Goal: Communication & Community: Answer question/provide support

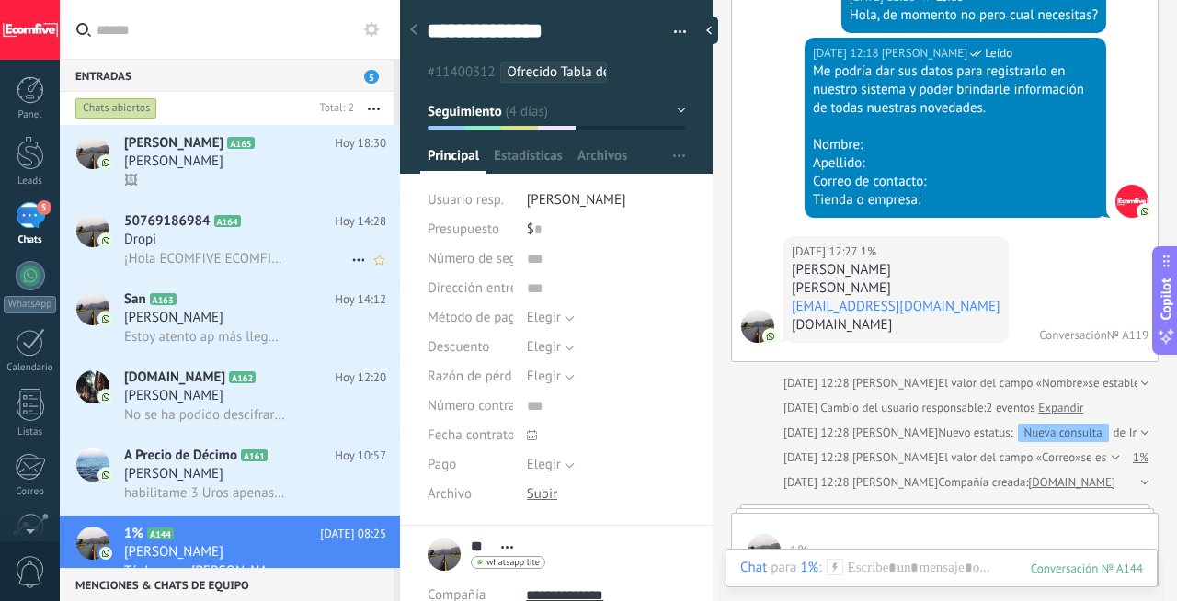
click at [252, 248] on div "Dropi" at bounding box center [255, 240] width 262 height 18
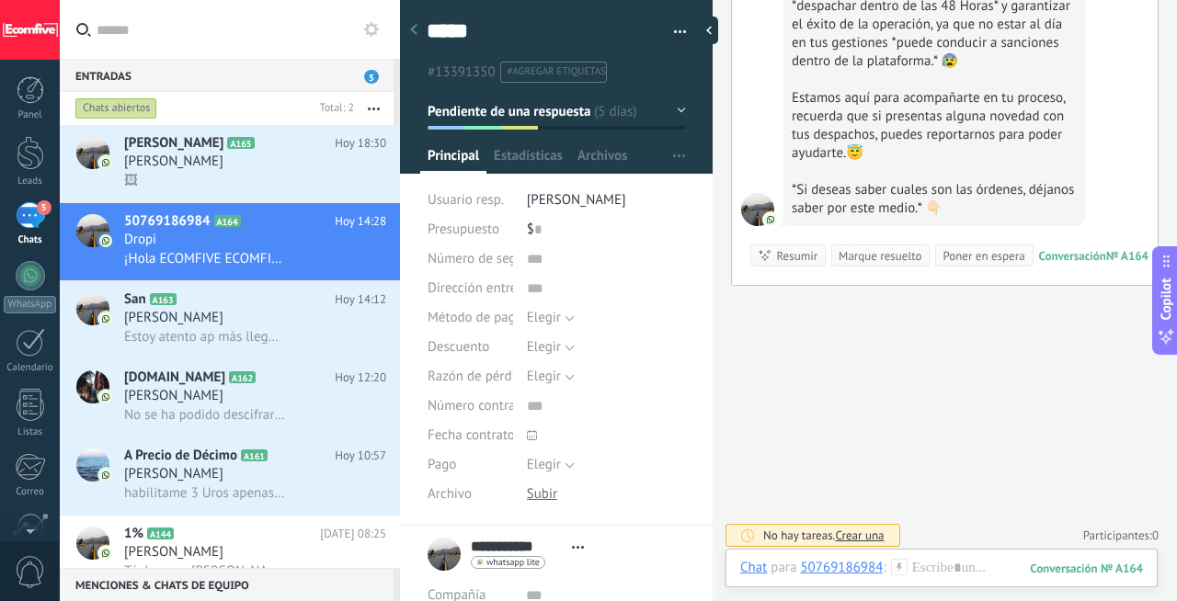
scroll to position [1555, 0]
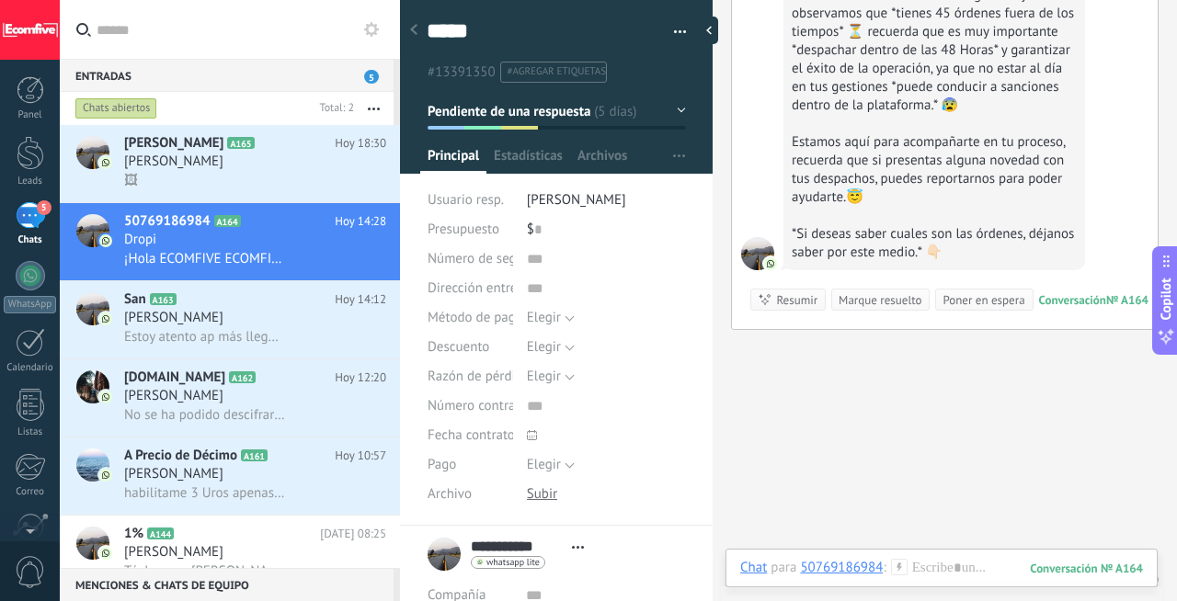
click at [416, 34] on icon at bounding box center [413, 29] width 7 height 11
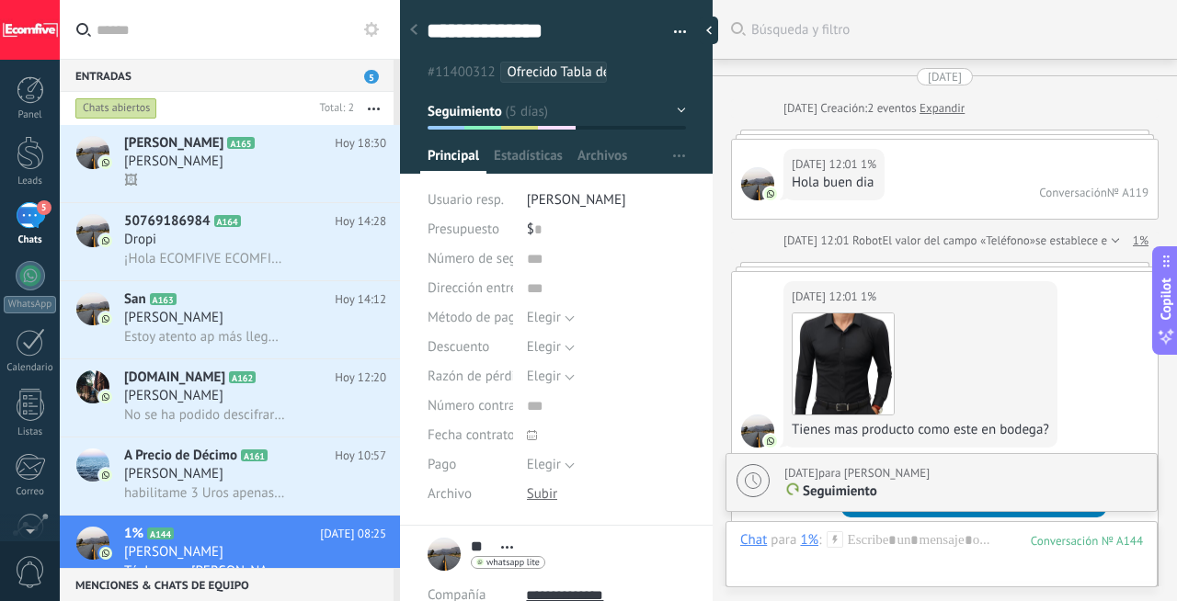
scroll to position [1714, 0]
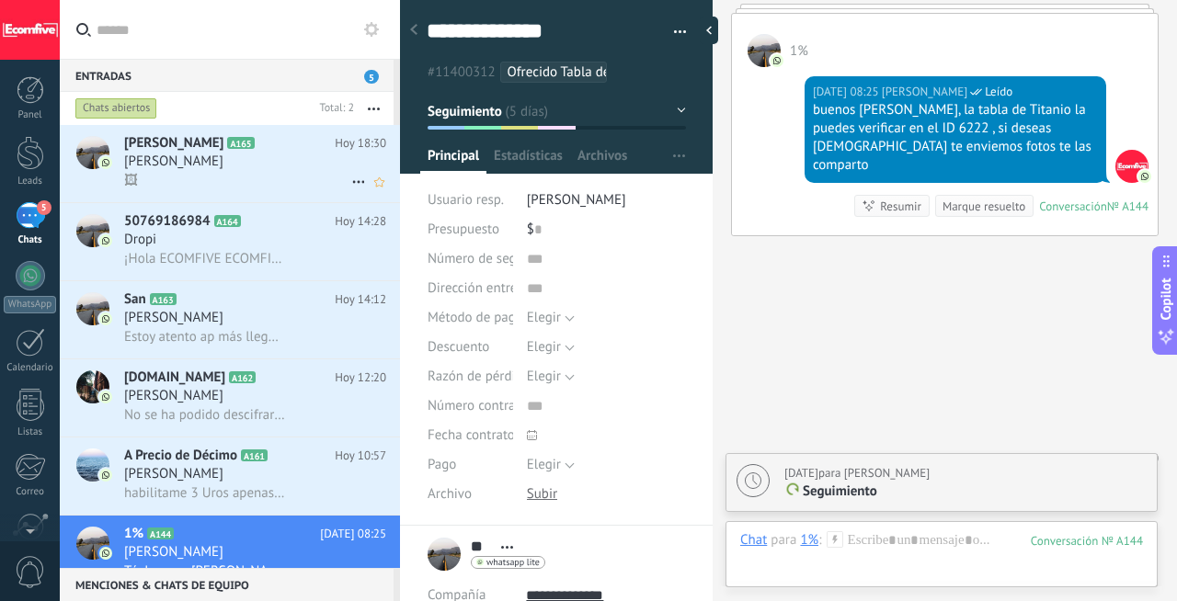
click at [223, 174] on div "🖼" at bounding box center [255, 180] width 262 height 19
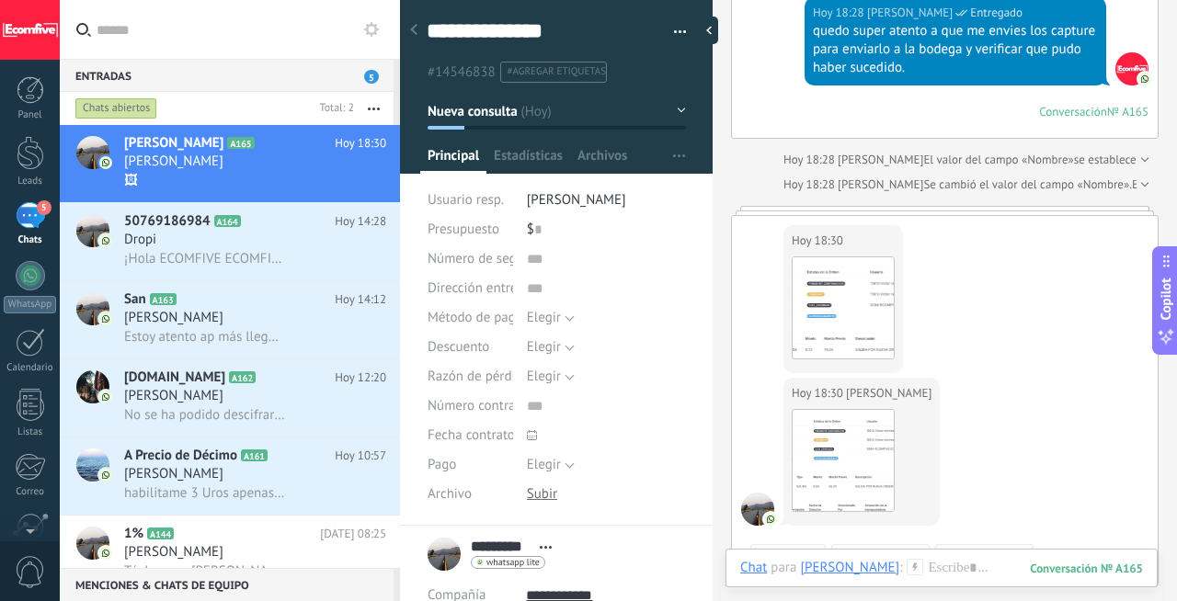
scroll to position [1738, 0]
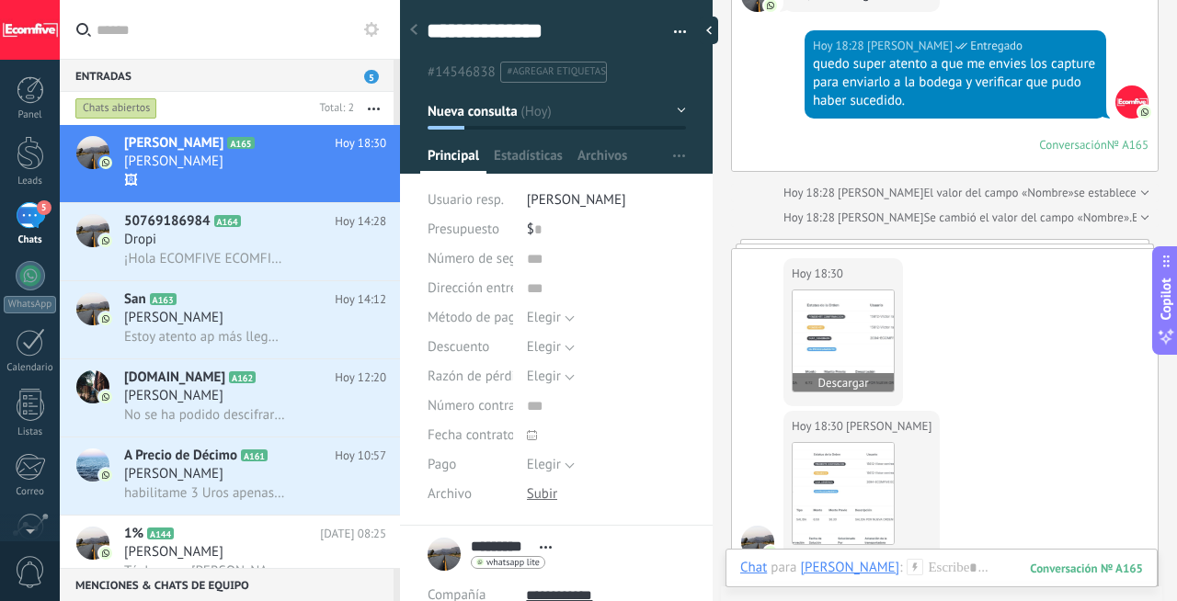
click at [827, 343] on img at bounding box center [842, 341] width 101 height 101
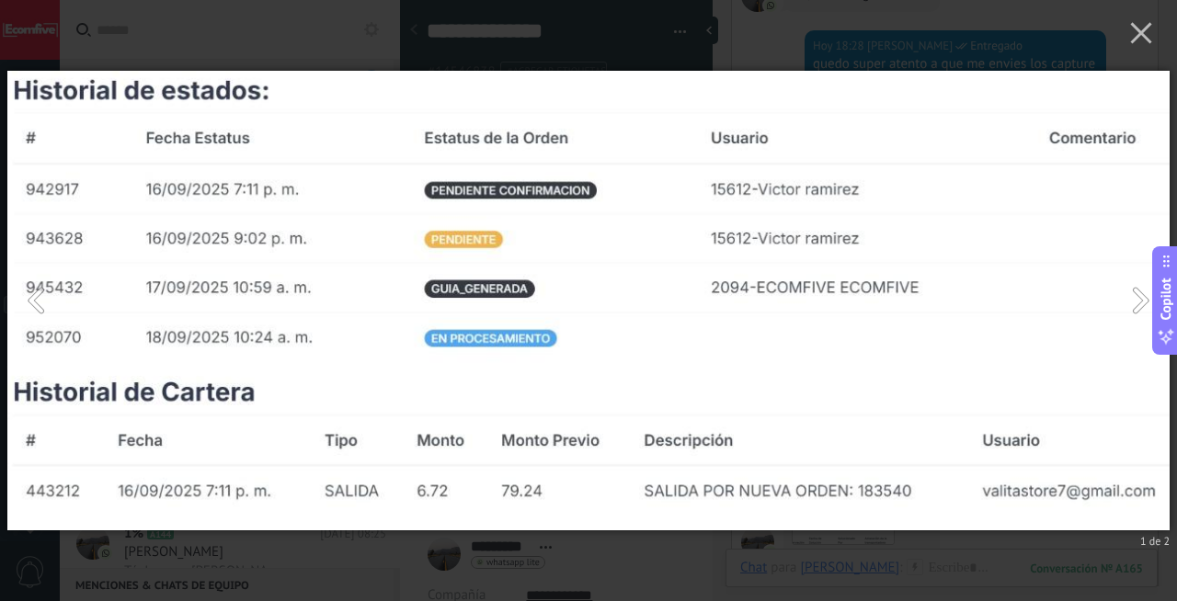
click at [924, 551] on img at bounding box center [588, 300] width 1162 height 533
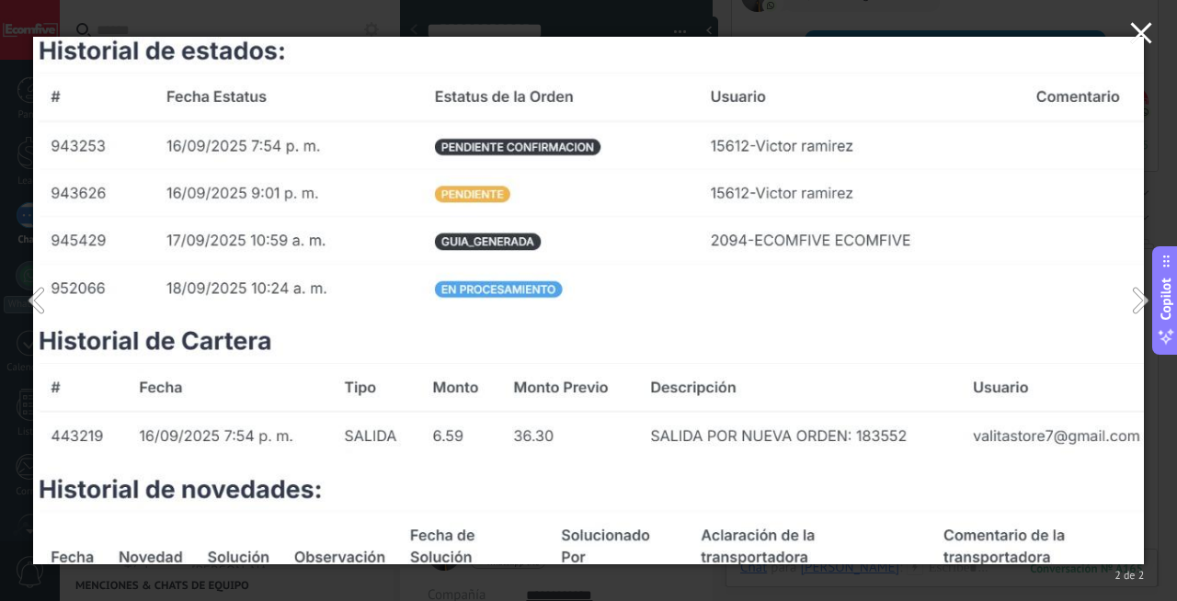
click at [1145, 38] on use "button" at bounding box center [1140, 32] width 21 height 21
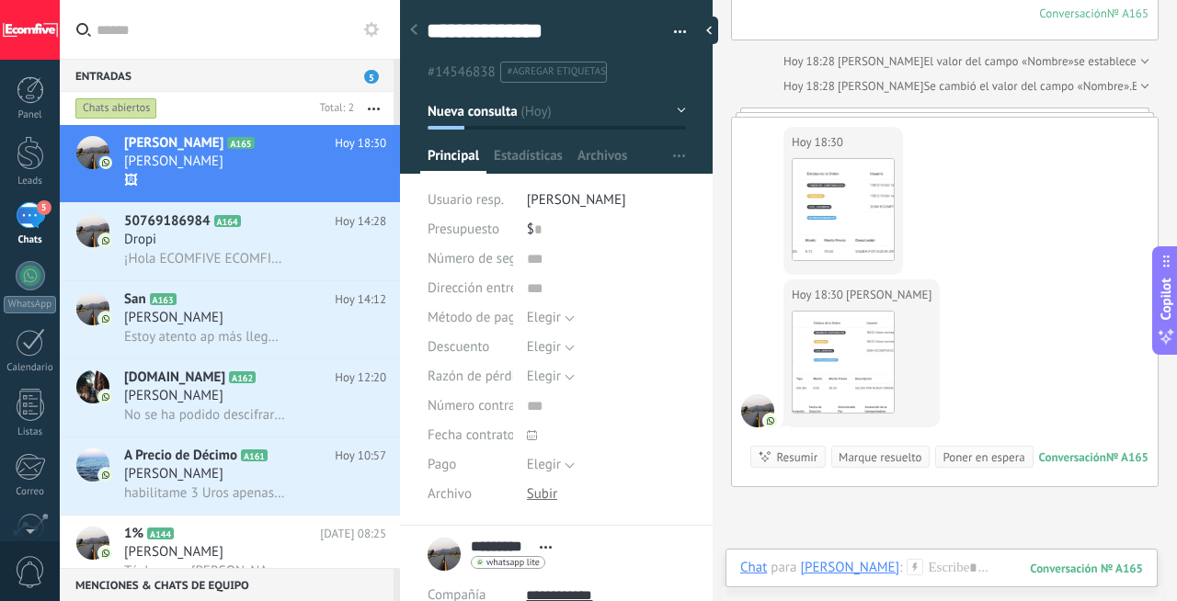
scroll to position [1869, 0]
click at [810, 332] on img at bounding box center [842, 363] width 101 height 101
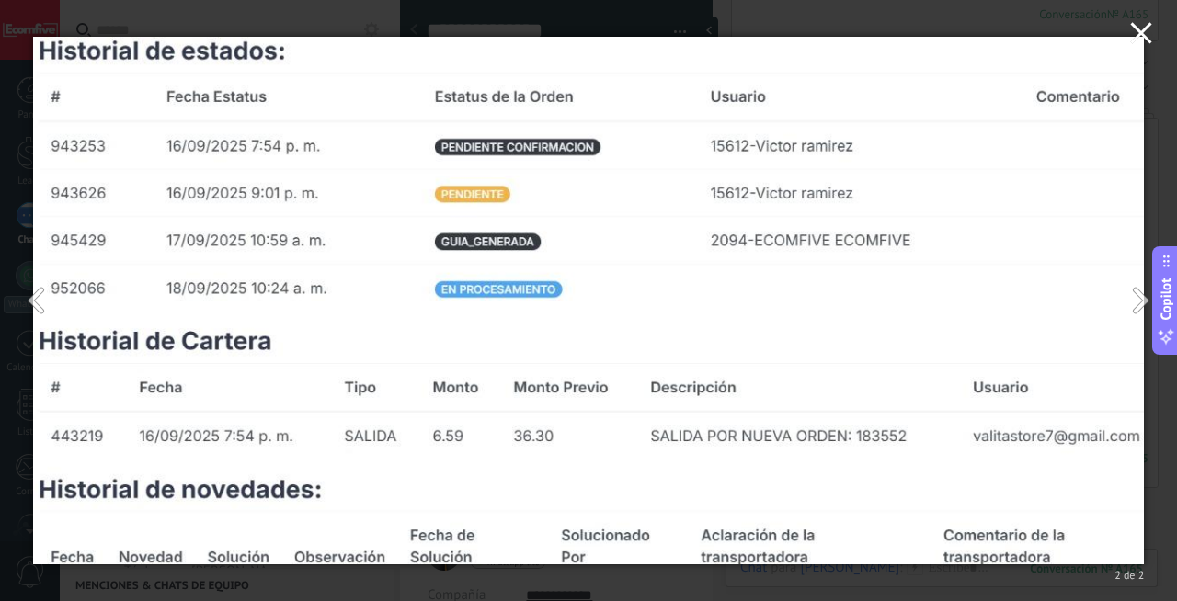
click at [1140, 38] on icon "button" at bounding box center [1141, 33] width 22 height 22
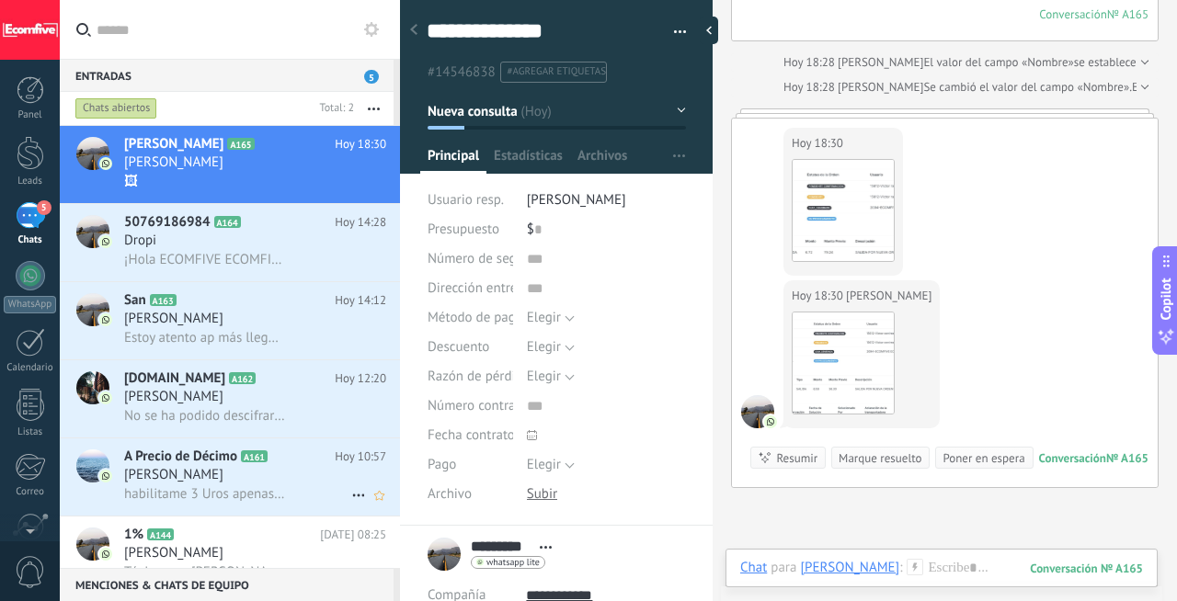
scroll to position [108, 0]
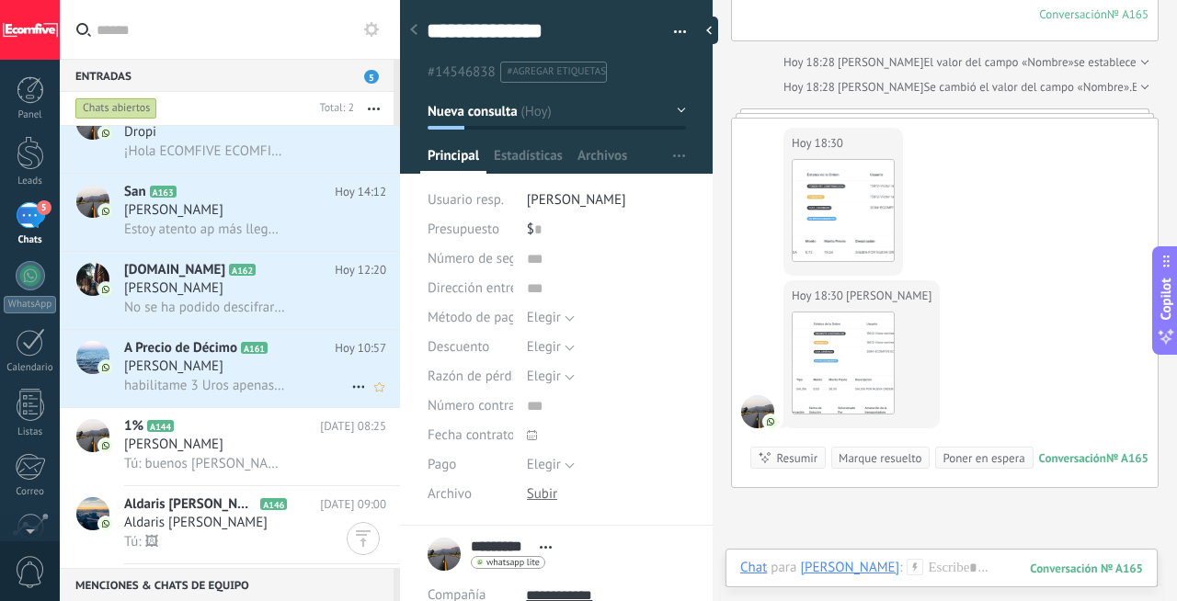
click at [231, 390] on span "habilitame 3 Uros apenas puedas (si es que te llegan)" at bounding box center [204, 385] width 161 height 17
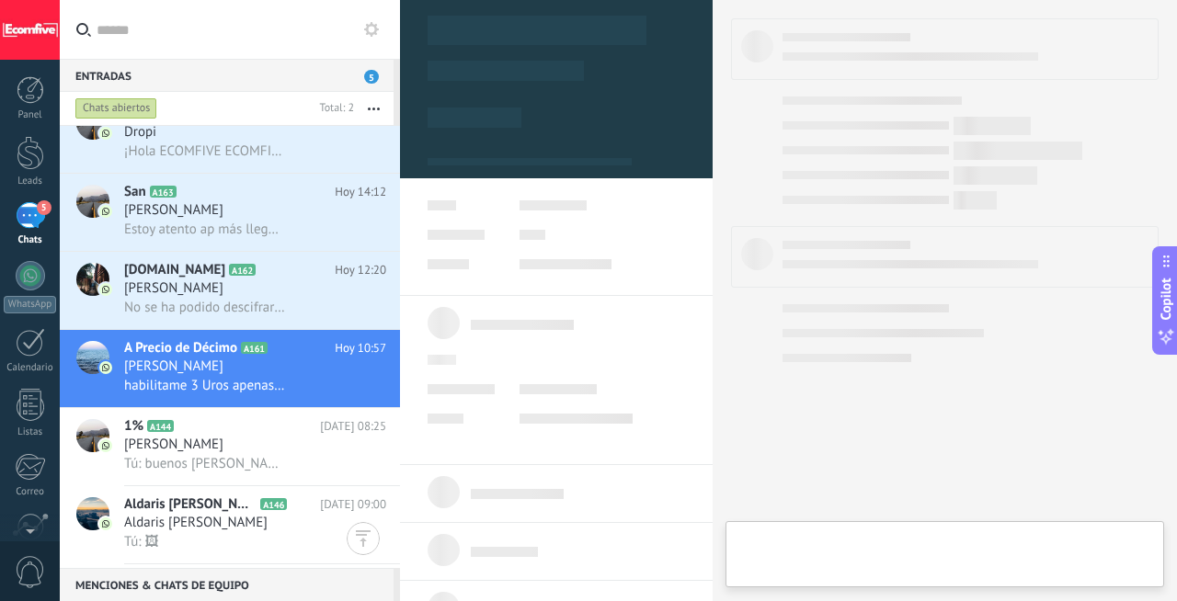
type textarea "***"
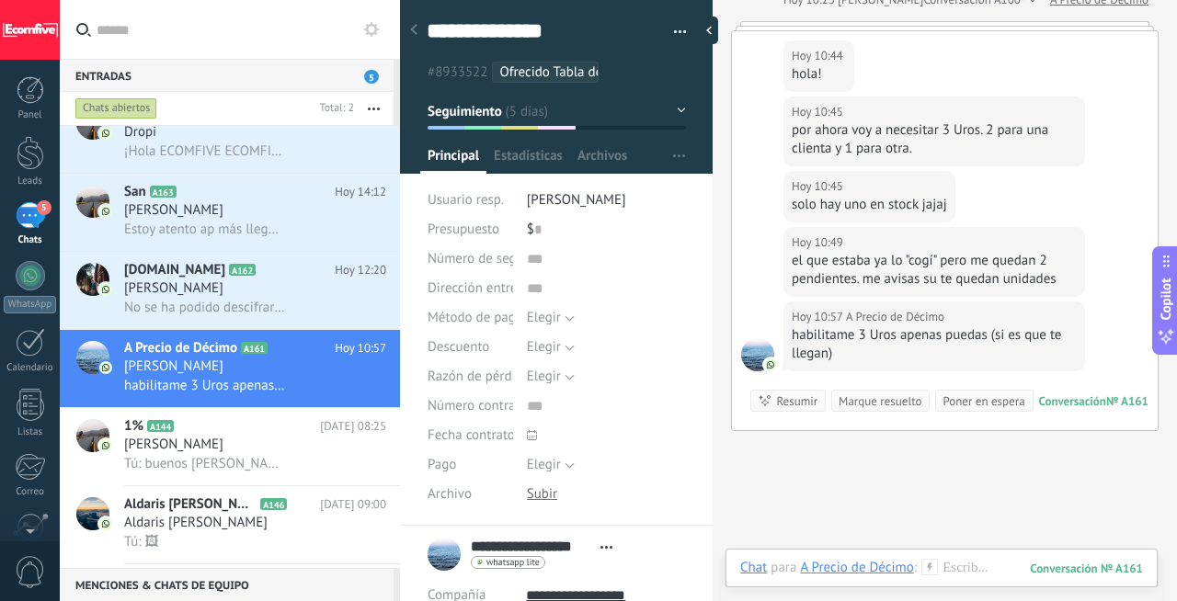
scroll to position [3540, 0]
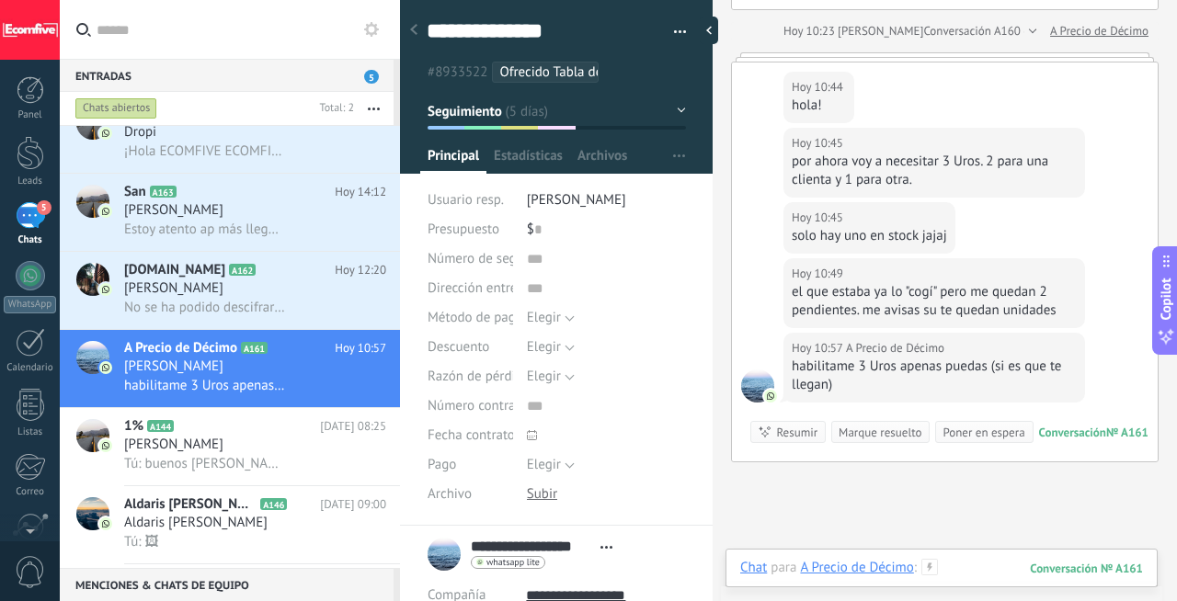
click at [972, 572] on div at bounding box center [941, 586] width 403 height 55
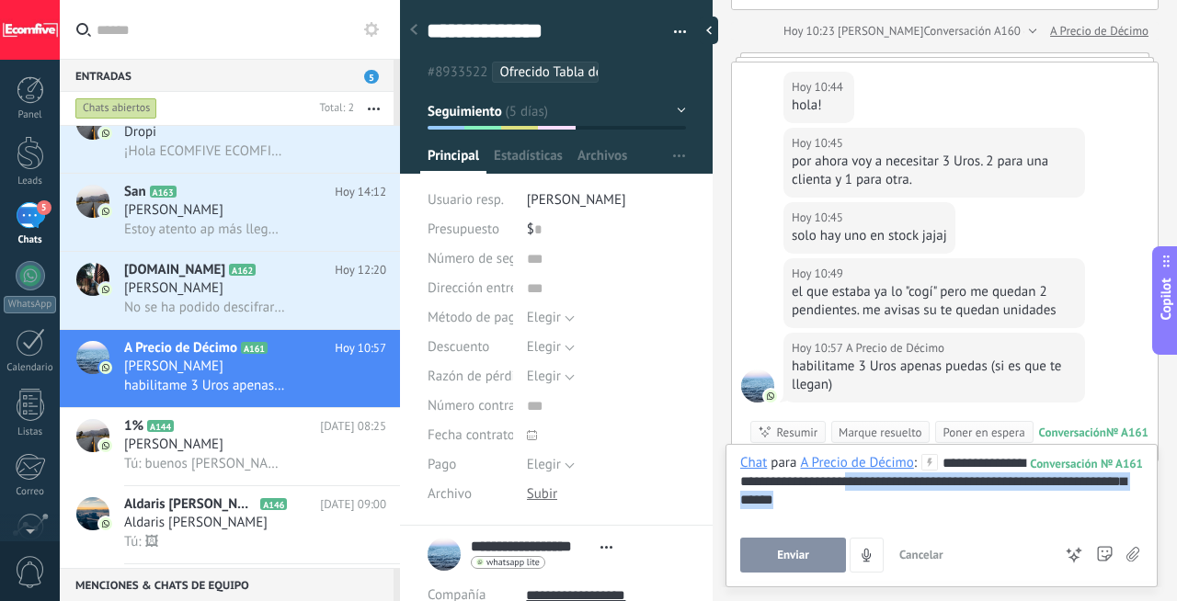
drag, startPoint x: 887, startPoint y: 479, endPoint x: 996, endPoint y: 504, distance: 111.3
click at [996, 504] on div "**********" at bounding box center [941, 489] width 403 height 70
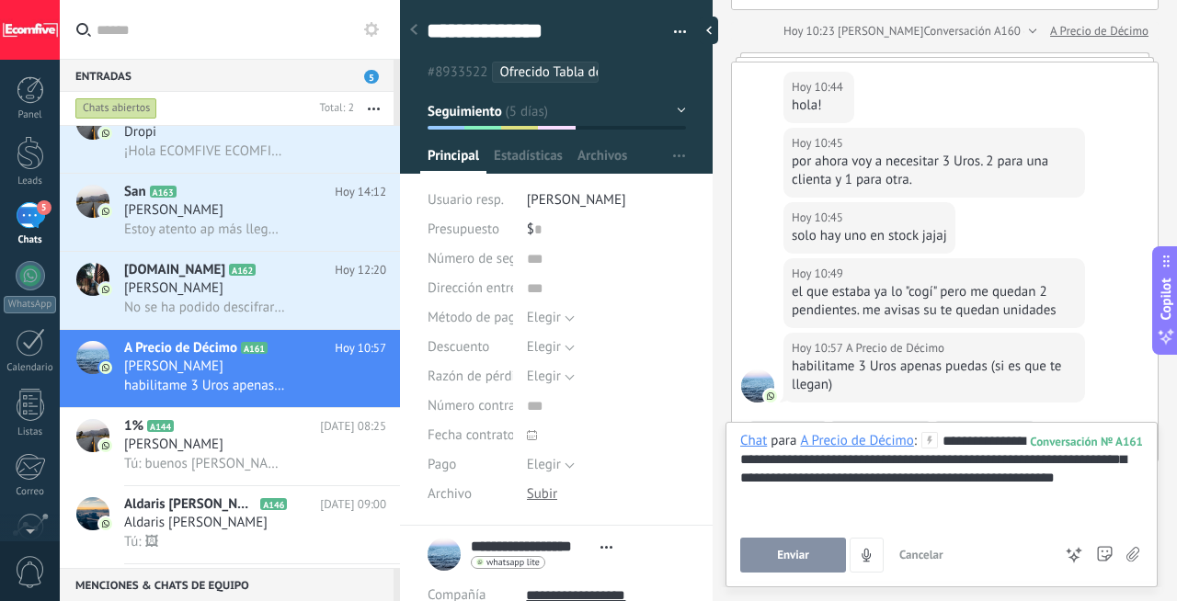
click at [815, 558] on button "Enviar" at bounding box center [793, 555] width 106 height 35
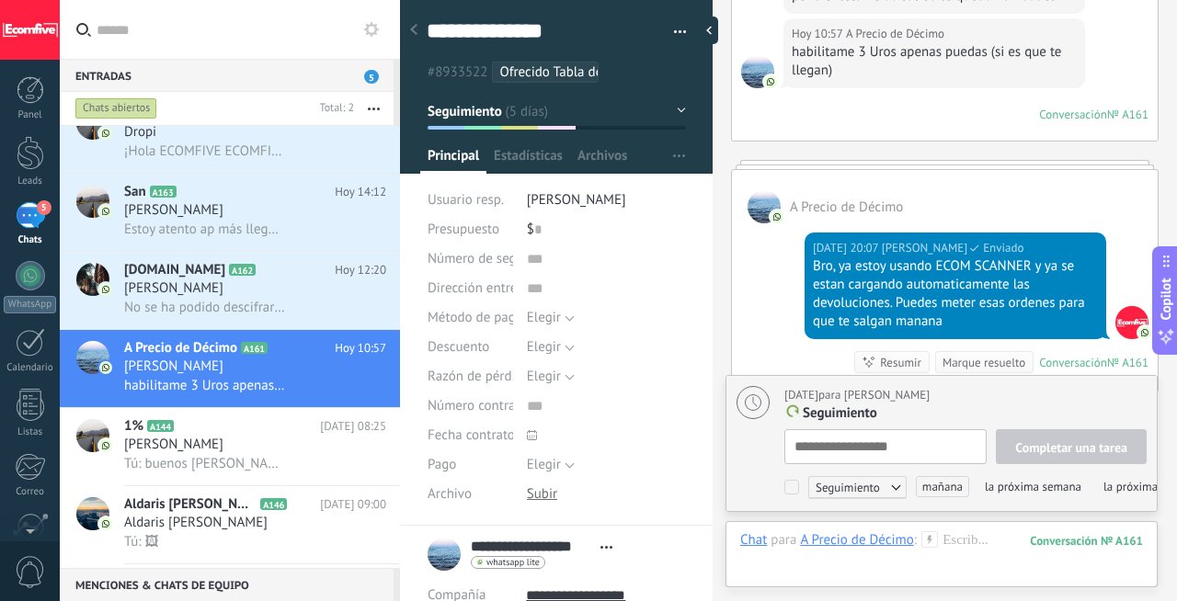
scroll to position [18, 0]
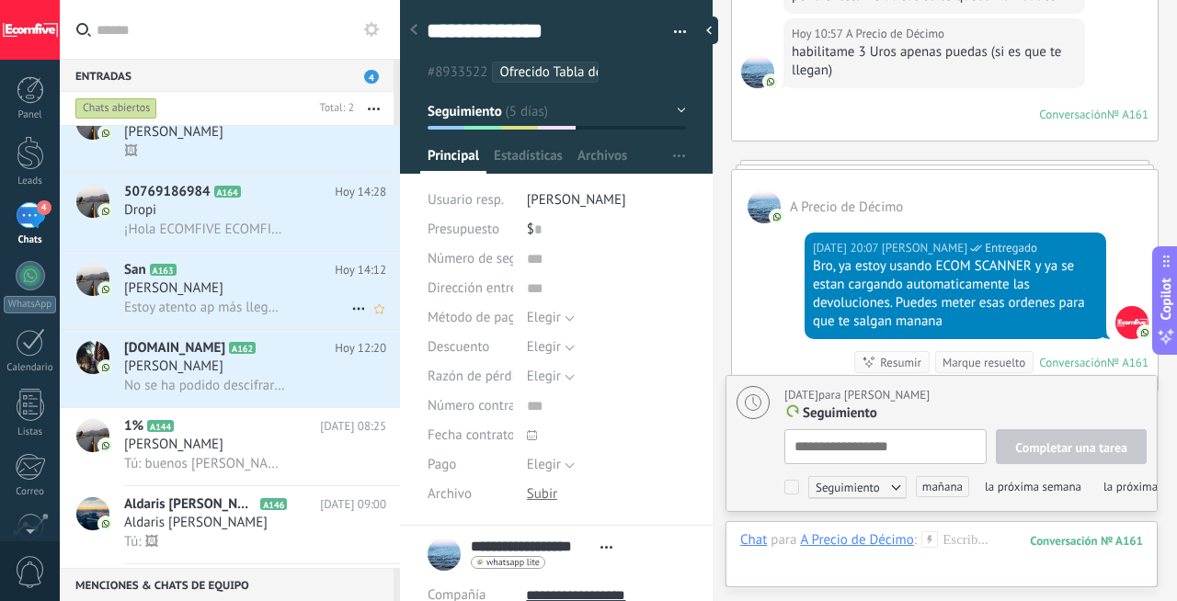
click at [236, 316] on span "Estoy atento ap más lleguen" at bounding box center [204, 307] width 161 height 17
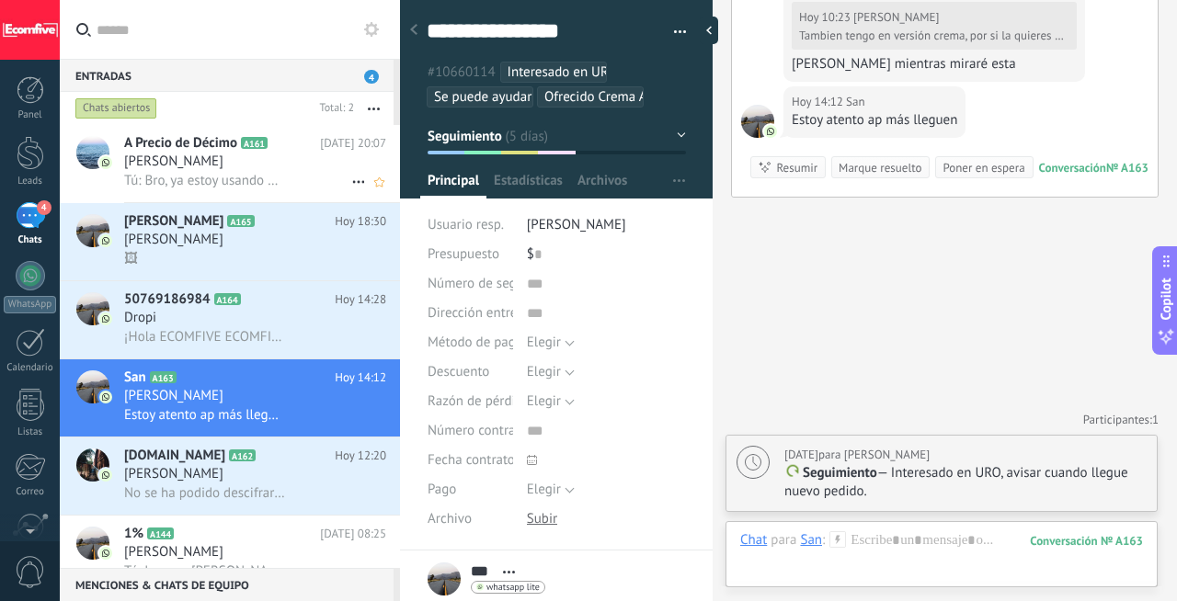
click at [253, 174] on span "Tú: Bro, ya estoy usando ECOM SCANNER y ya se estan cargando automaticamente la…" at bounding box center [204, 180] width 161 height 17
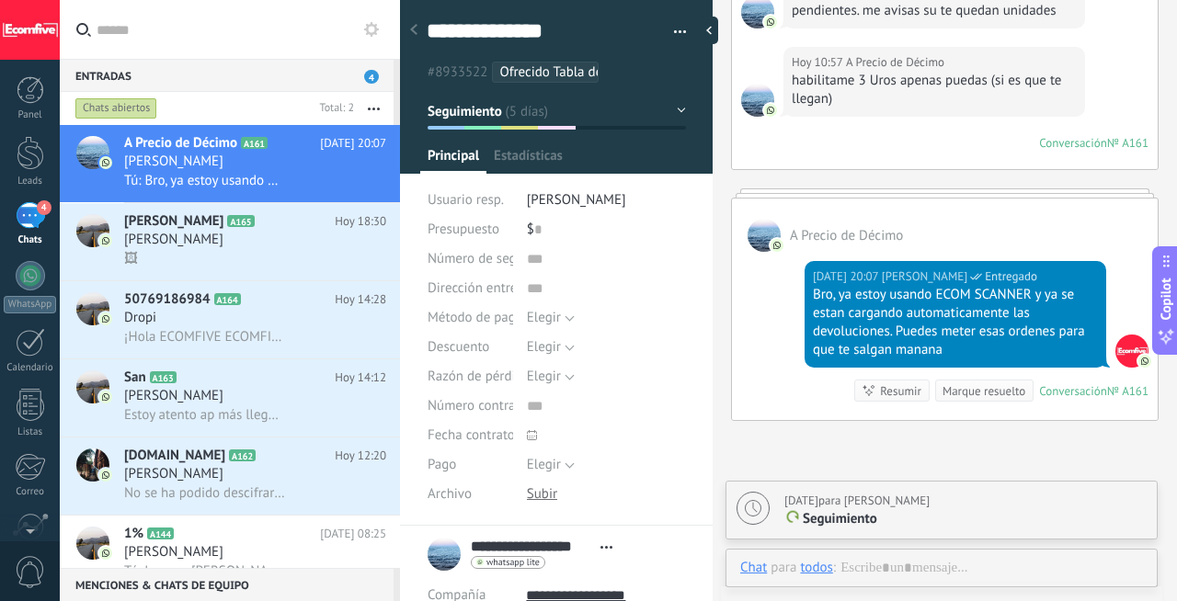
scroll to position [18, 0]
click at [258, 234] on div "[PERSON_NAME]" at bounding box center [255, 240] width 262 height 18
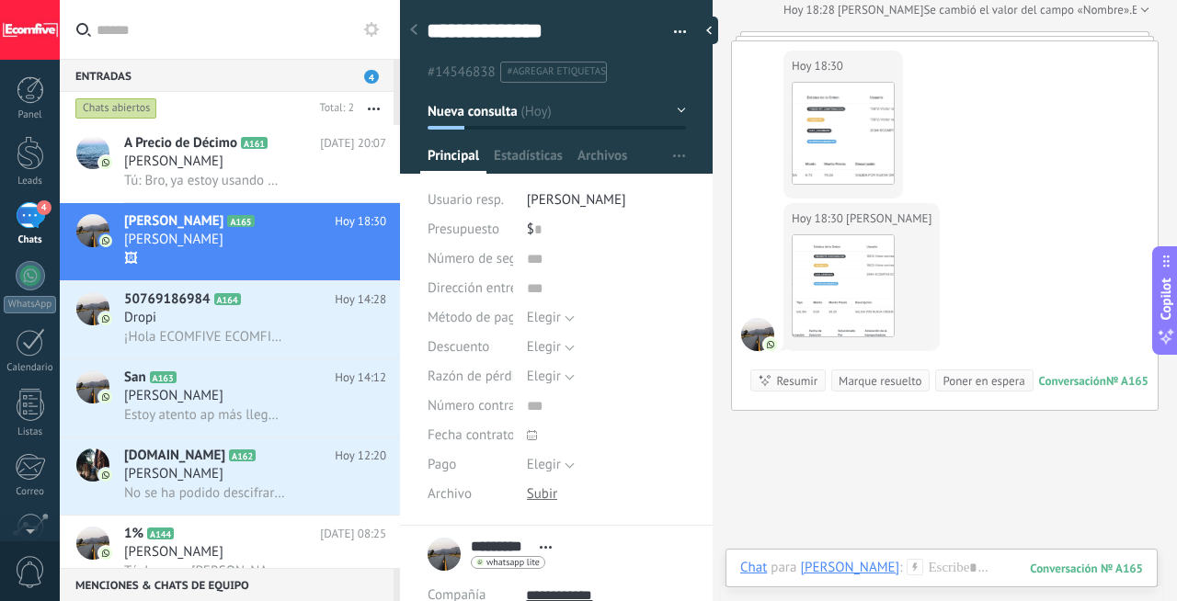
scroll to position [2057, 0]
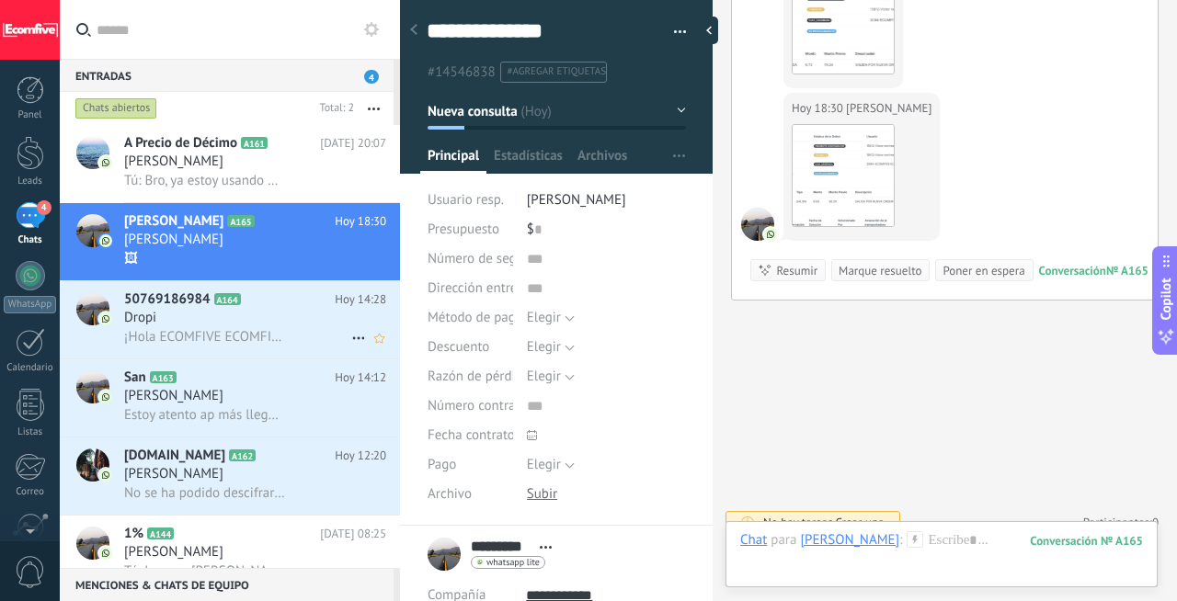
click at [233, 347] on h3 "¡Hola ECOMFIVE ECOMFIVE (2094)! Nos encontramos revisando tu gestión y observam…" at bounding box center [209, 337] width 170 height 18
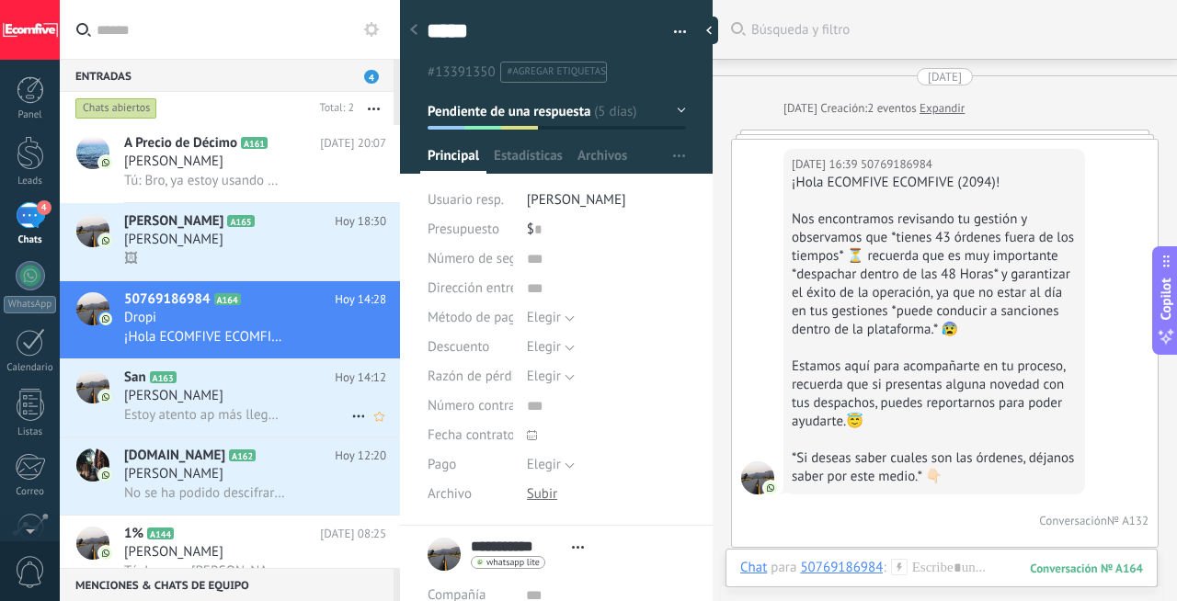
scroll to position [1371, 0]
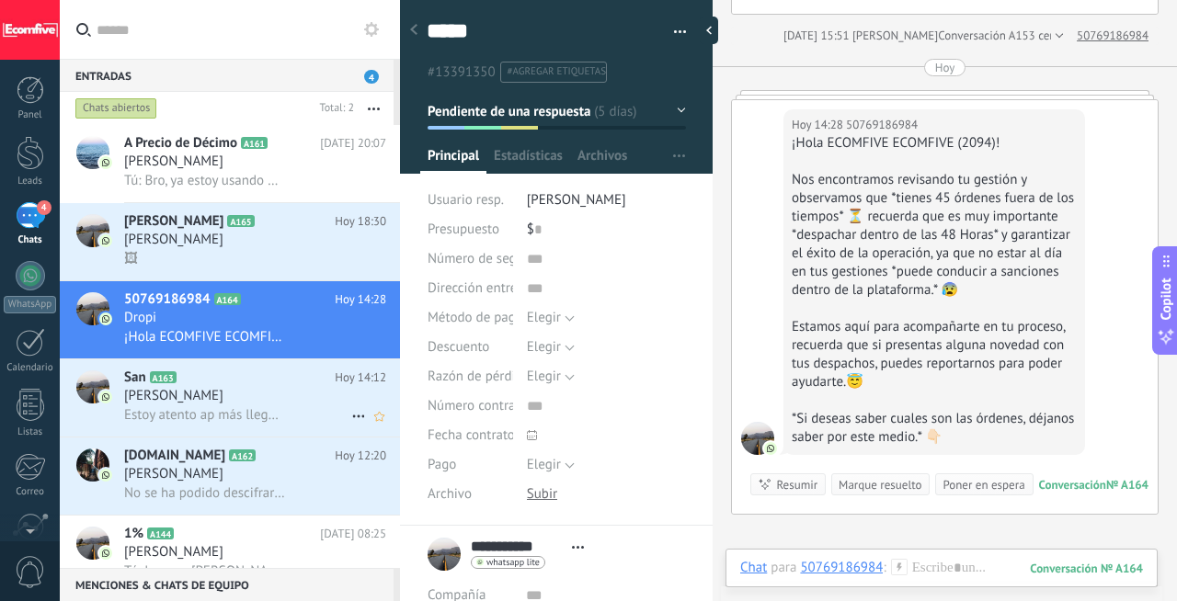
click at [233, 405] on h3 "[PERSON_NAME]" at bounding box center [178, 396] width 108 height 18
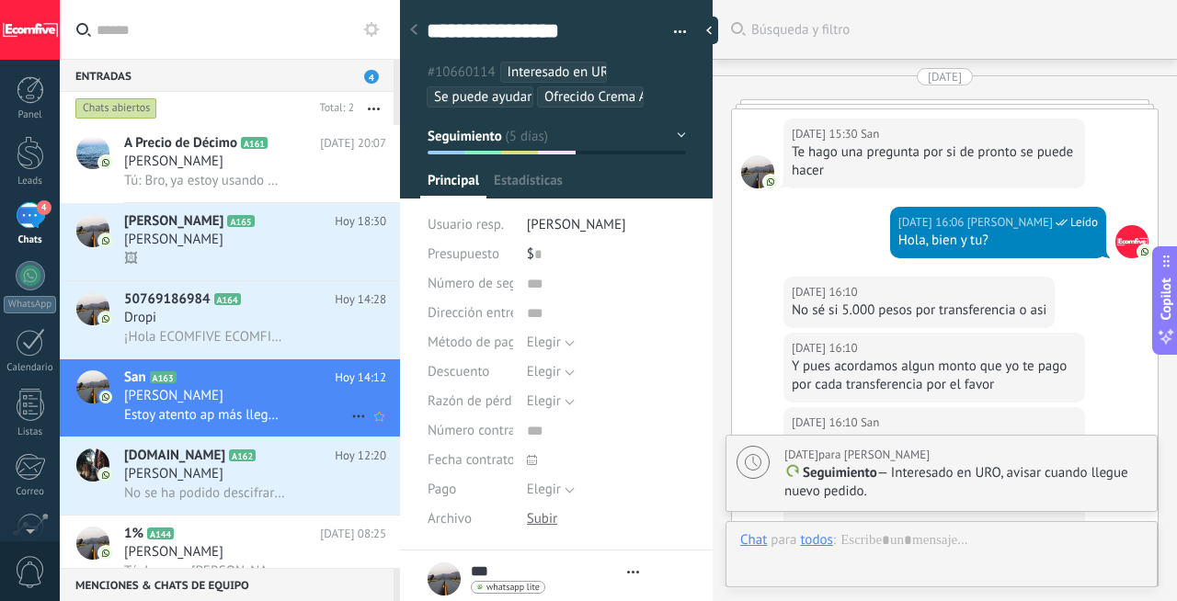
type textarea "***"
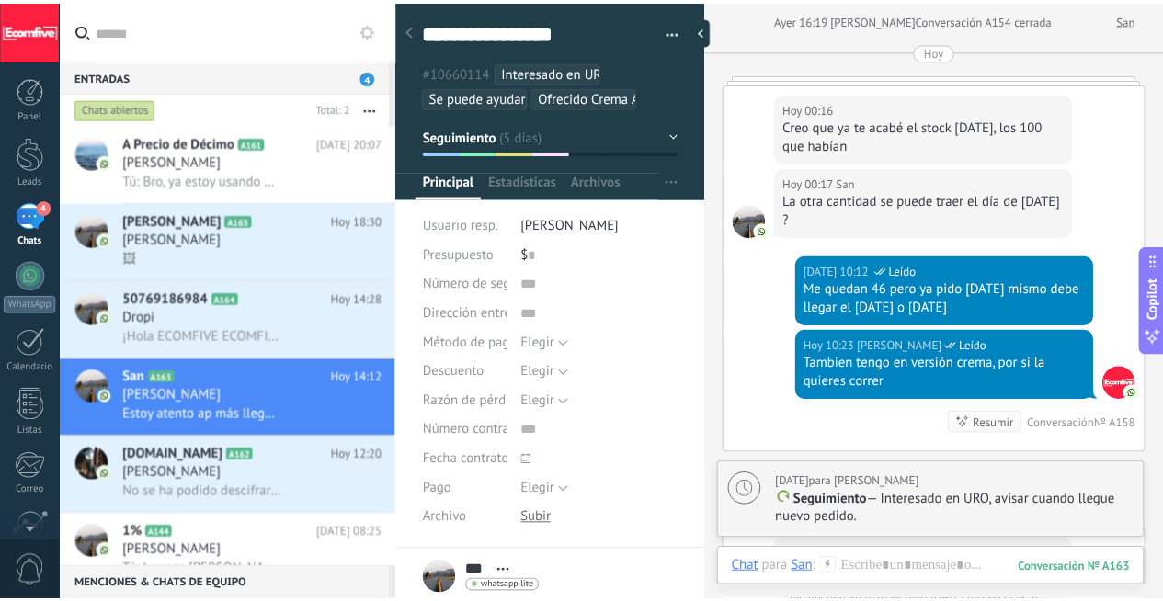
scroll to position [4375, 0]
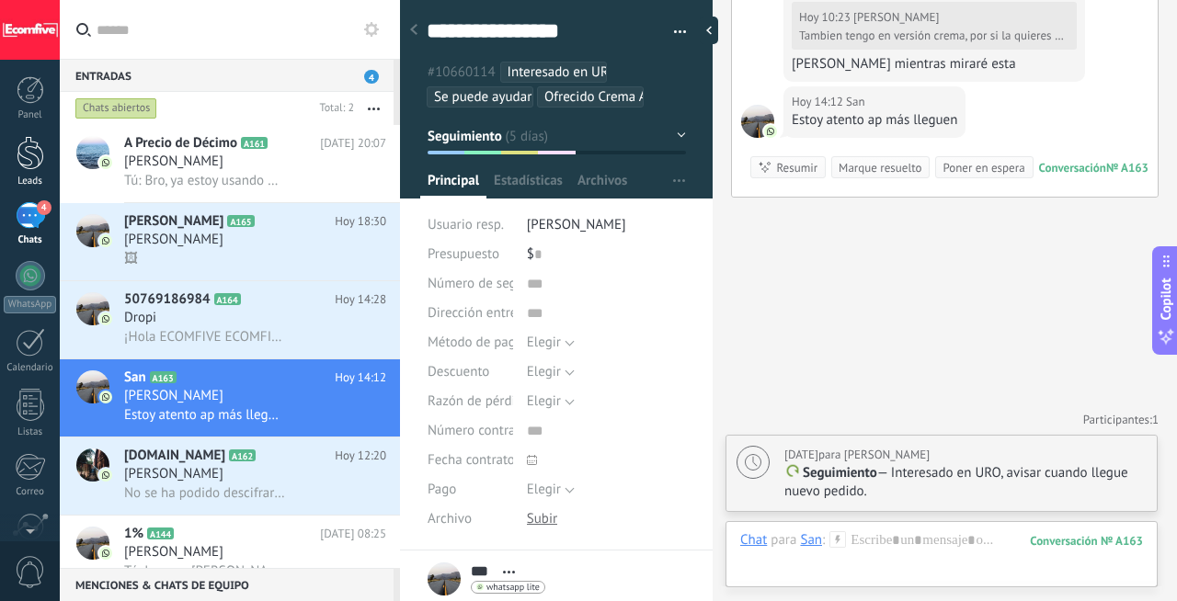
click at [22, 165] on div at bounding box center [31, 153] width 28 height 34
